Goal: Answer question/provide support: Answer question/provide support

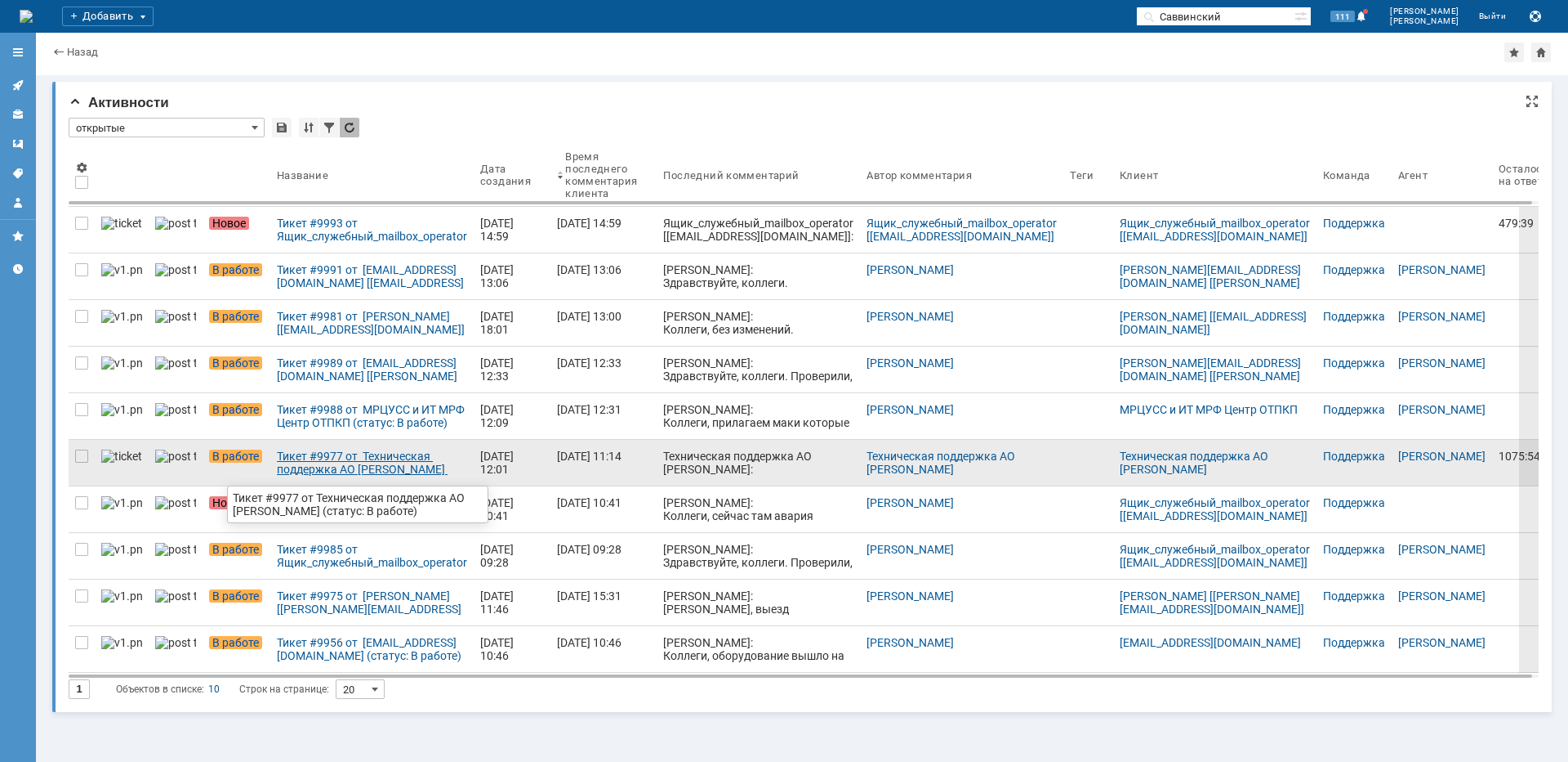
click at [309, 462] on div "Тикет #9977 от Техническая поддержка АО [PERSON_NAME] (статус: В работе)" at bounding box center [372, 463] width 191 height 26
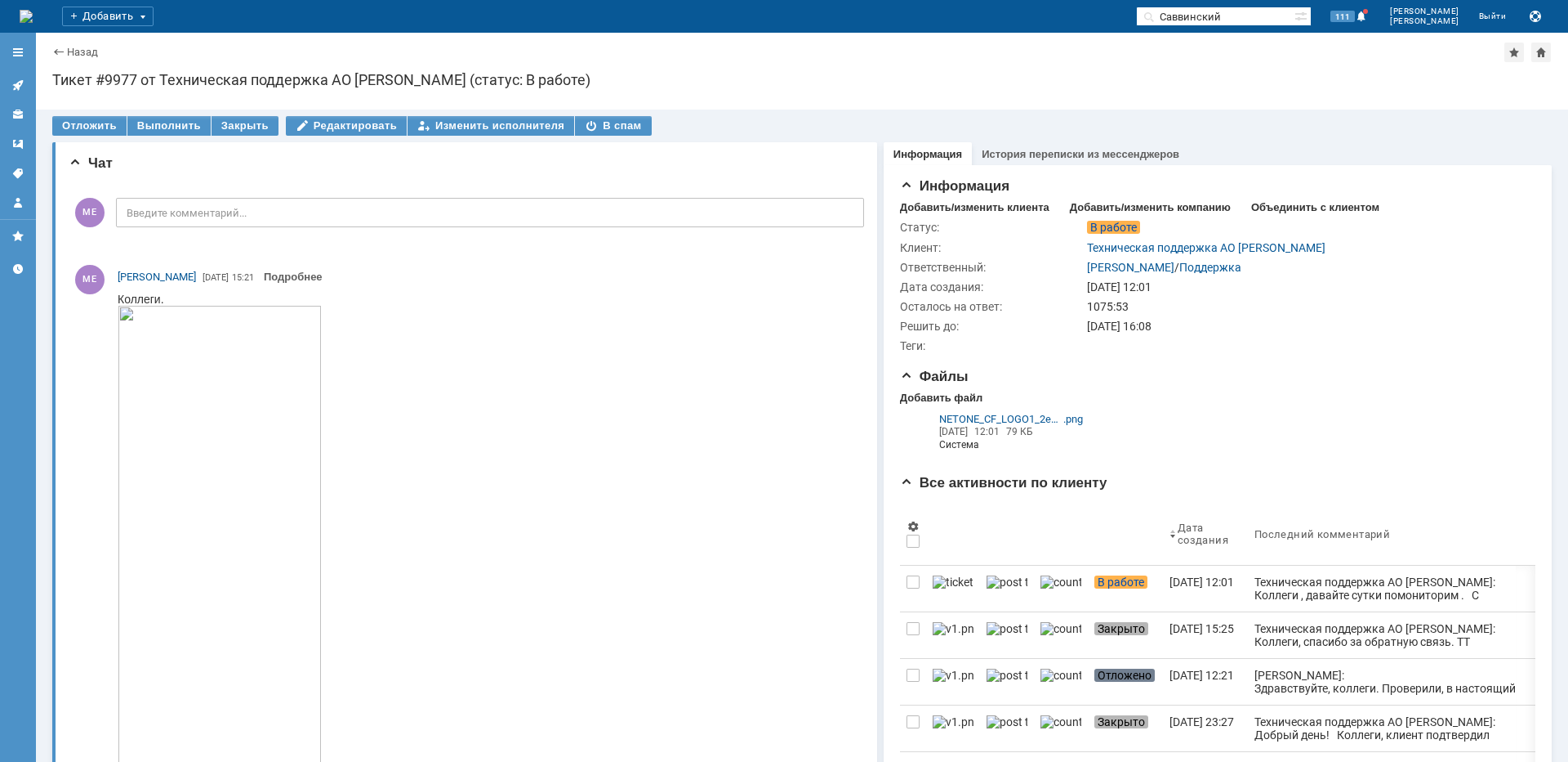
click at [14, 87] on icon at bounding box center [18, 85] width 13 height 13
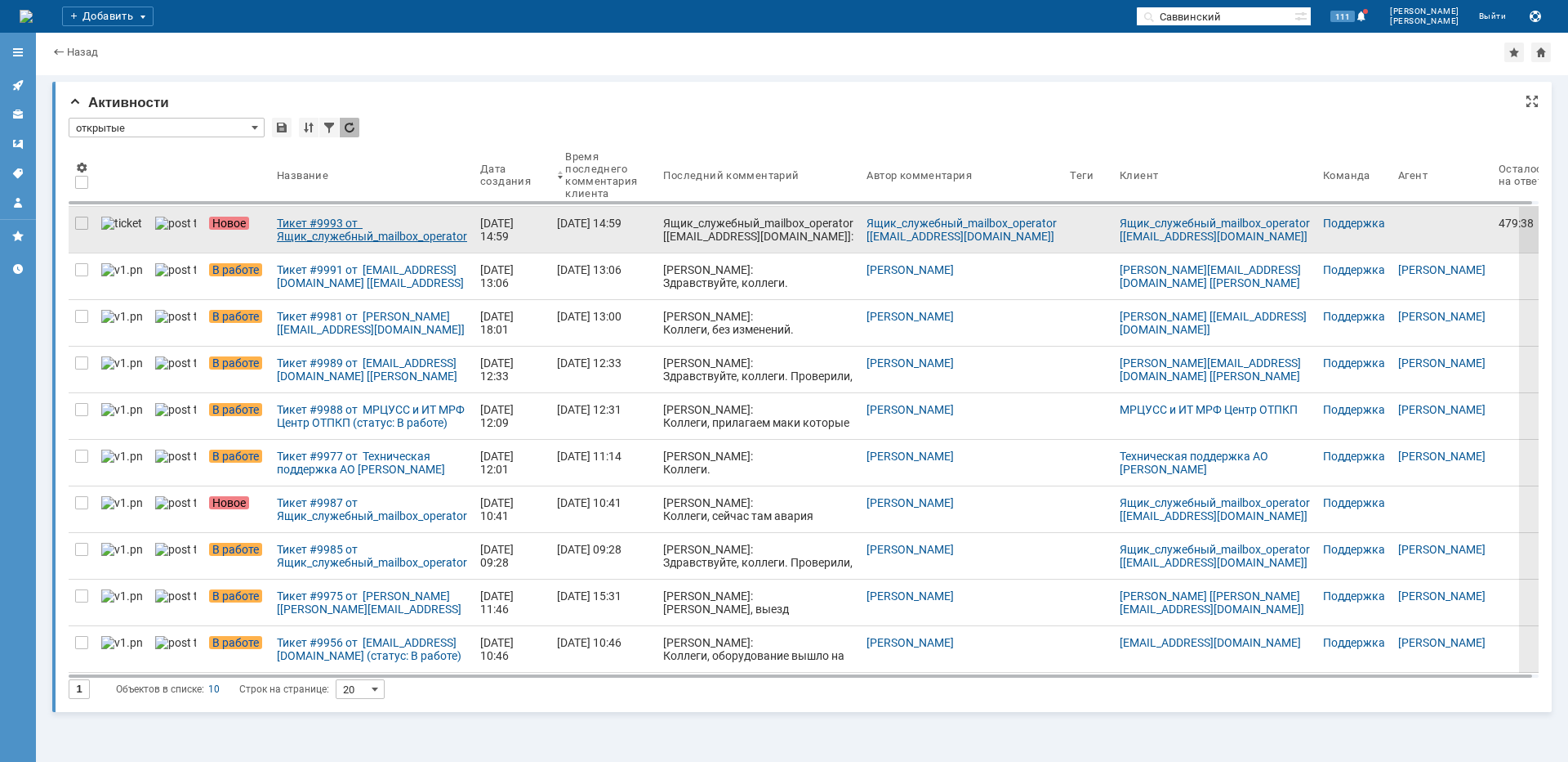
click at [312, 229] on div "Тикет #9993 от Ящик_служебный_mailbox_operator [[EMAIL_ADDRESS][DOMAIN_NAME]] (…" at bounding box center [372, 230] width 191 height 26
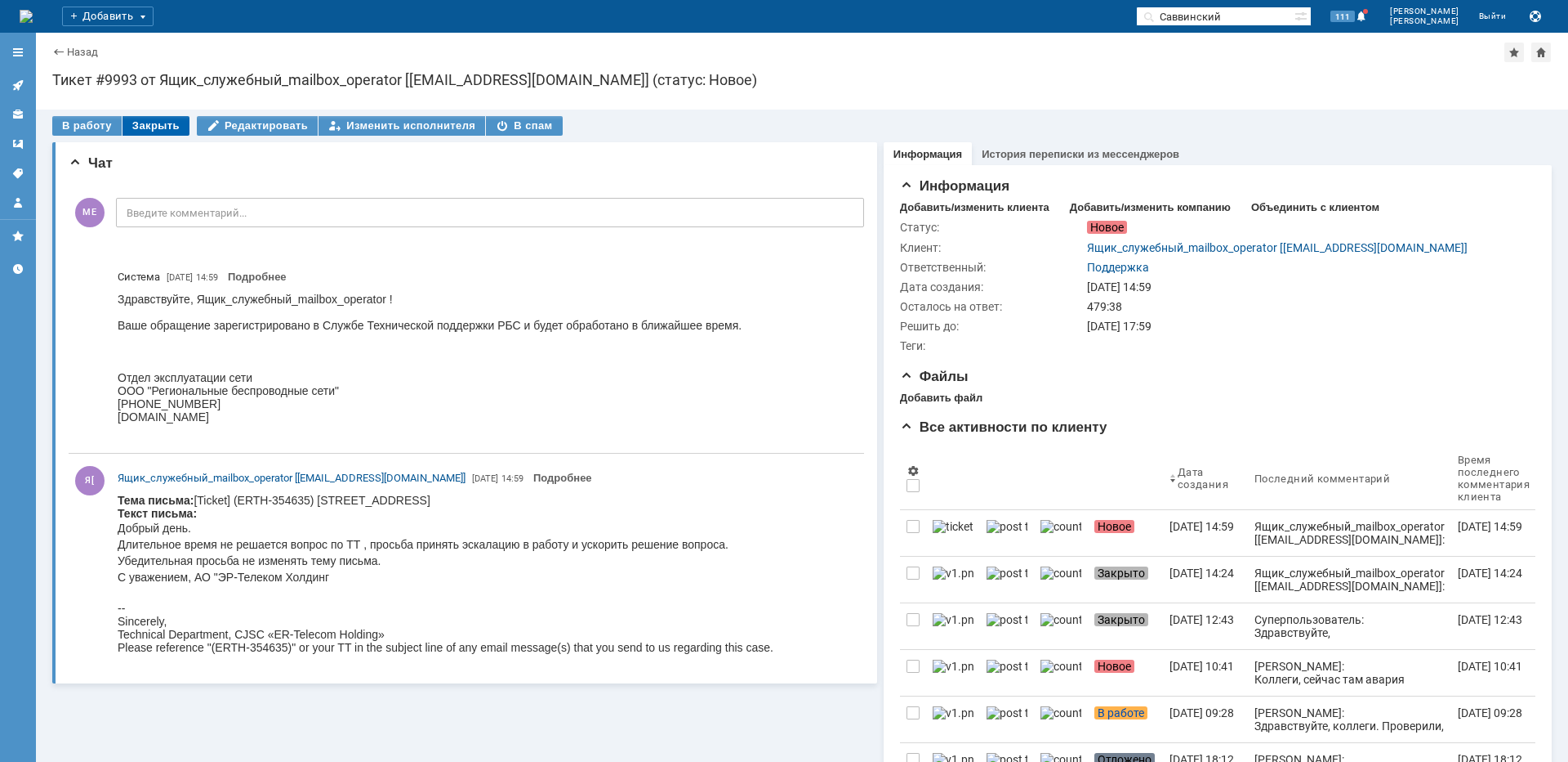
click at [152, 119] on div "Закрыть" at bounding box center [156, 125] width 67 height 20
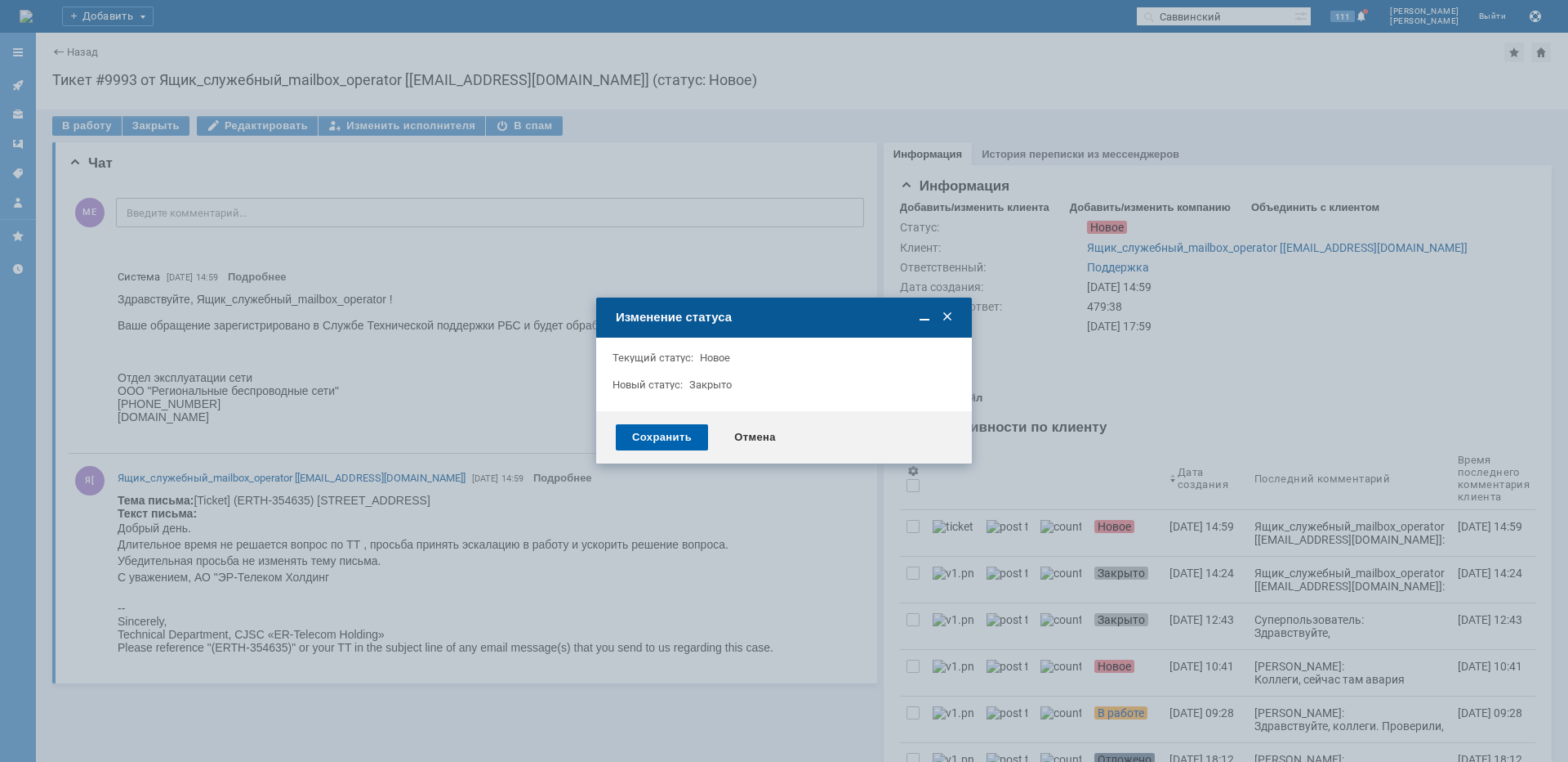
click at [659, 440] on div "Сохранить" at bounding box center [662, 438] width 93 height 26
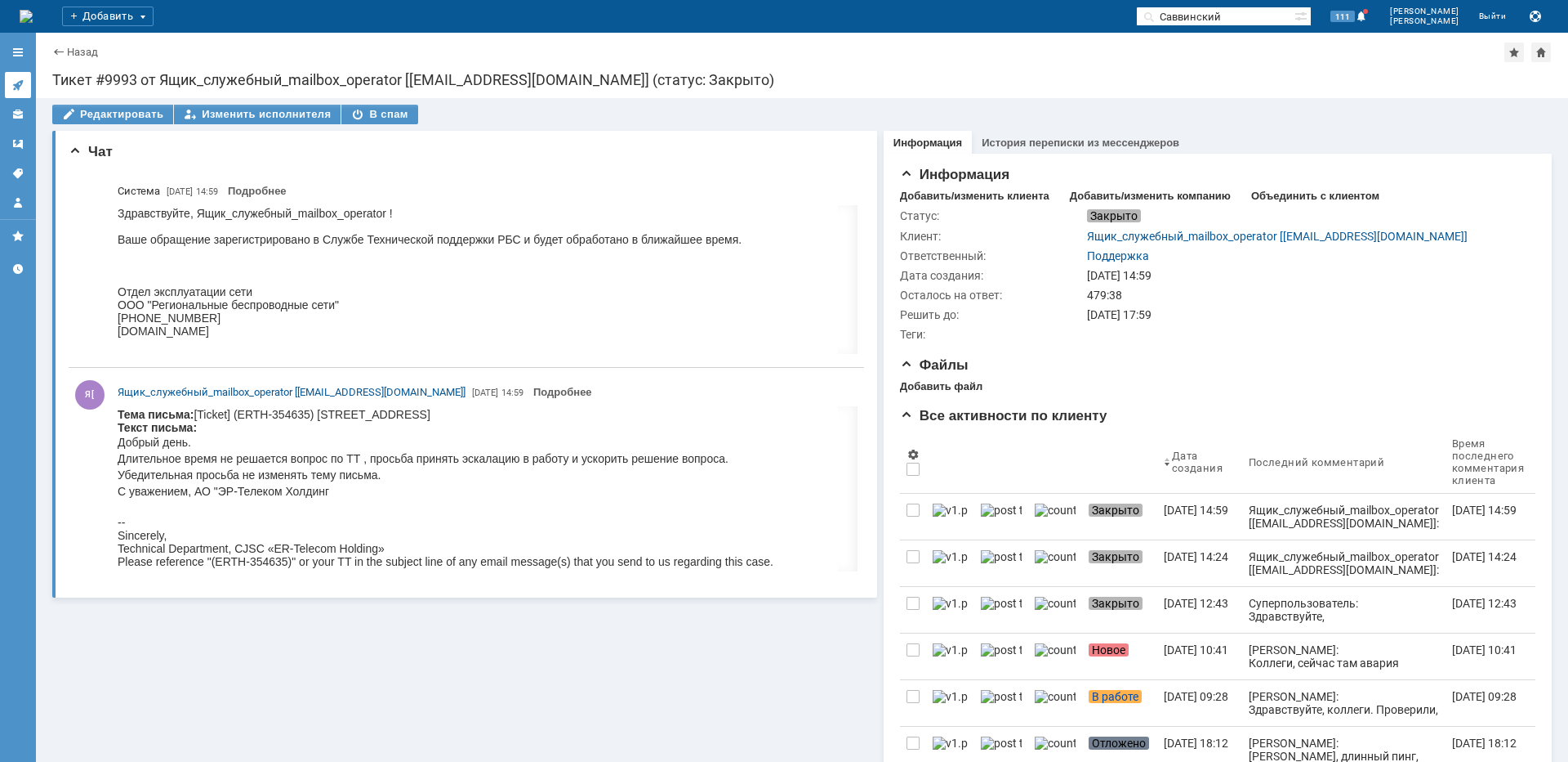
click at [21, 80] on icon at bounding box center [18, 85] width 13 height 13
